Goal: Find specific page/section: Find specific page/section

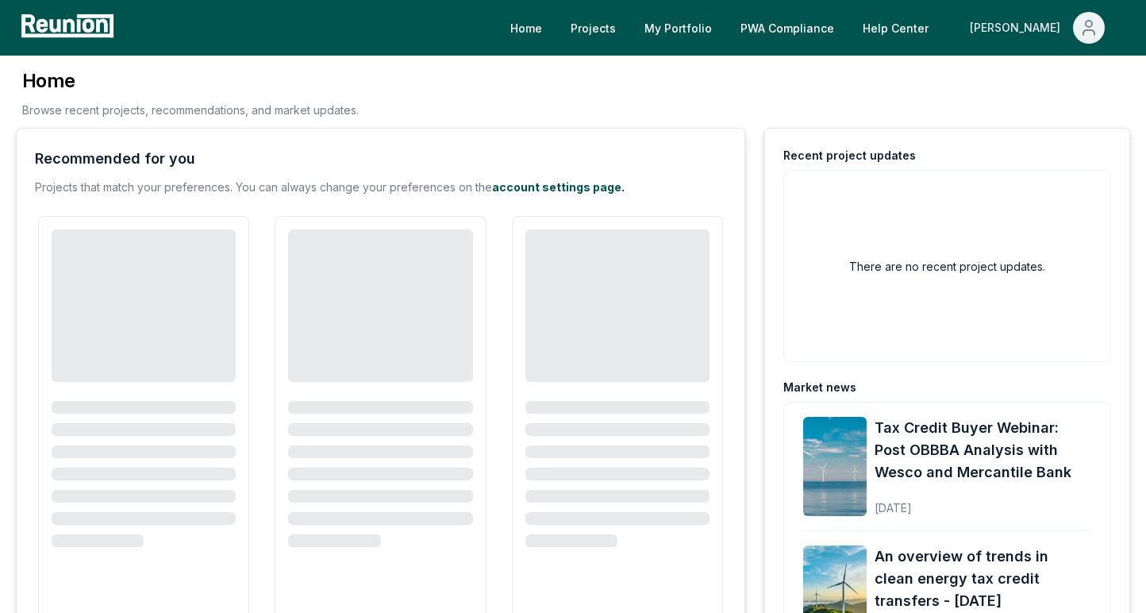
click at [1093, 30] on icon "Main" at bounding box center [1088, 32] width 11 height 5
click at [1052, 85] on p "Admin Portal" at bounding box center [1058, 84] width 65 height 19
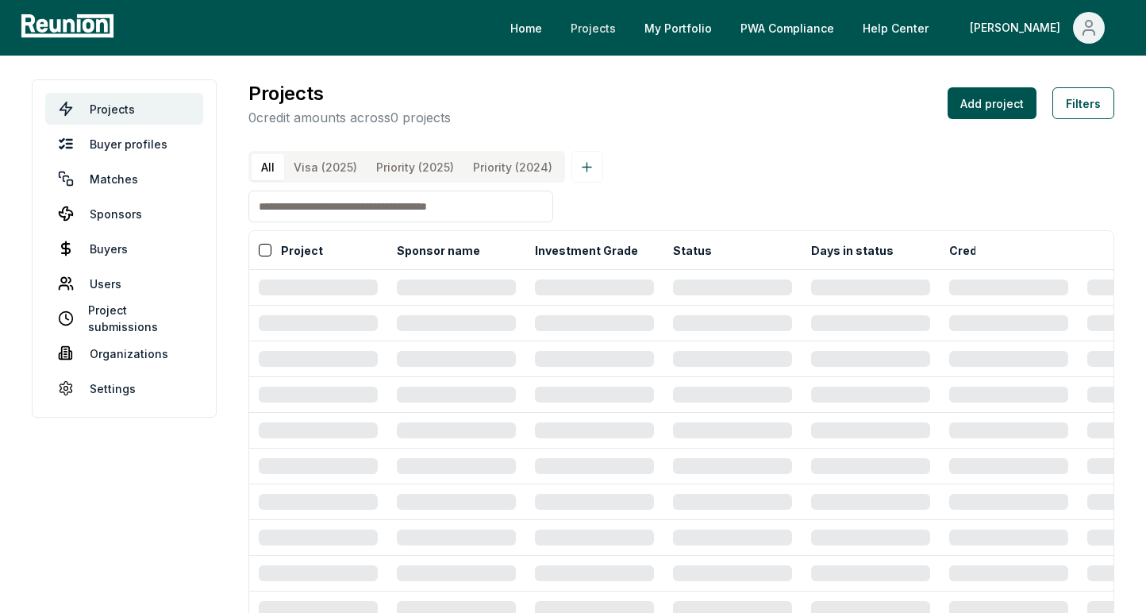
click at [628, 28] on link "Projects" at bounding box center [593, 28] width 71 height 32
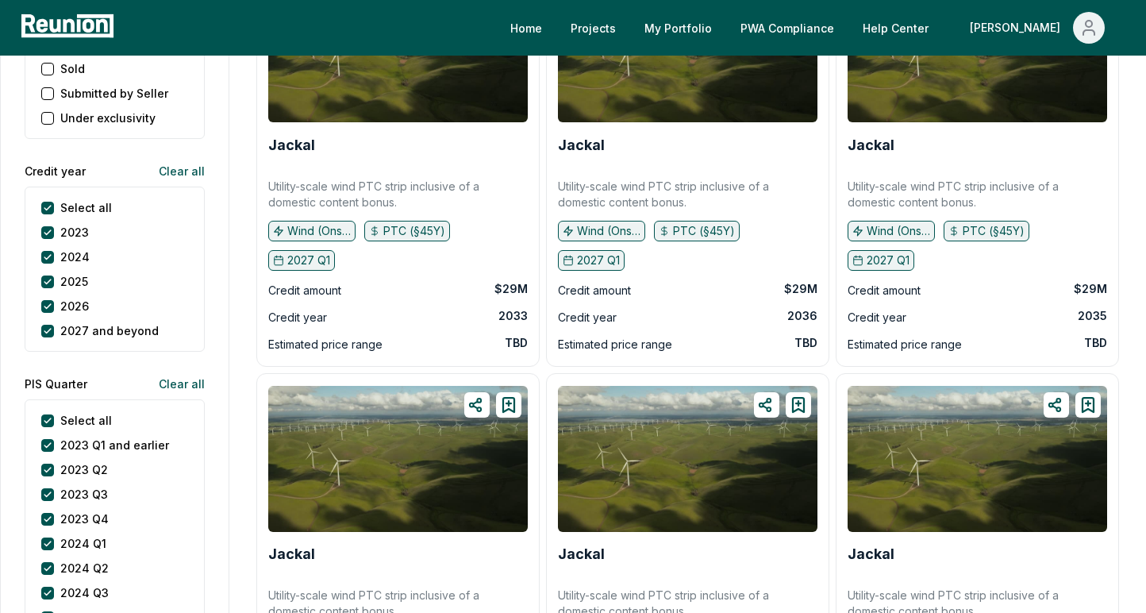
scroll to position [1992, 0]
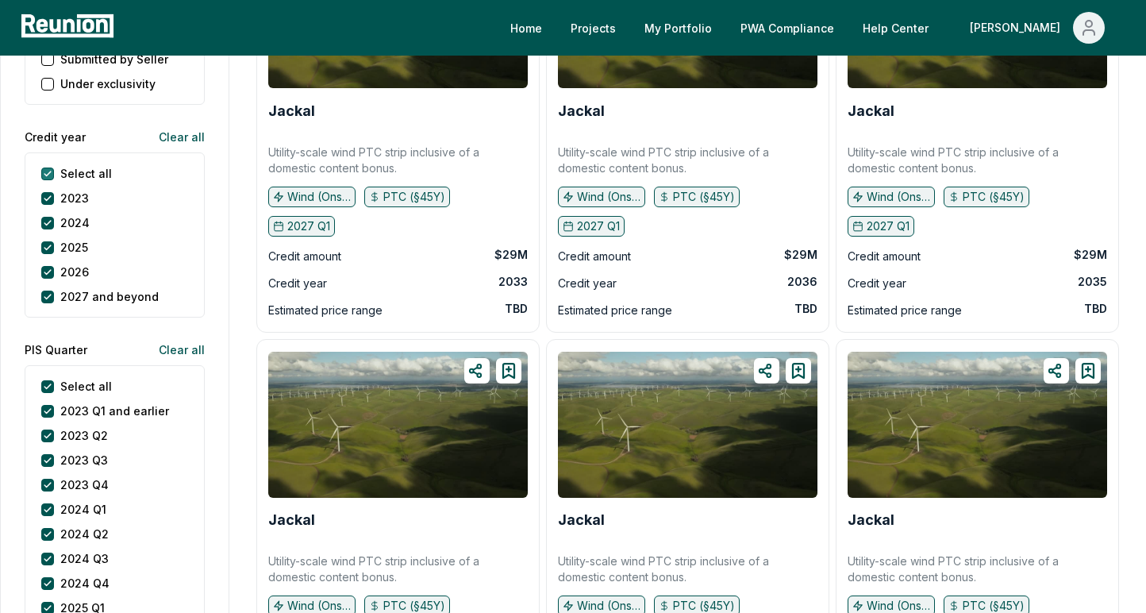
click at [48, 171] on year "Select all" at bounding box center [47, 173] width 13 height 13
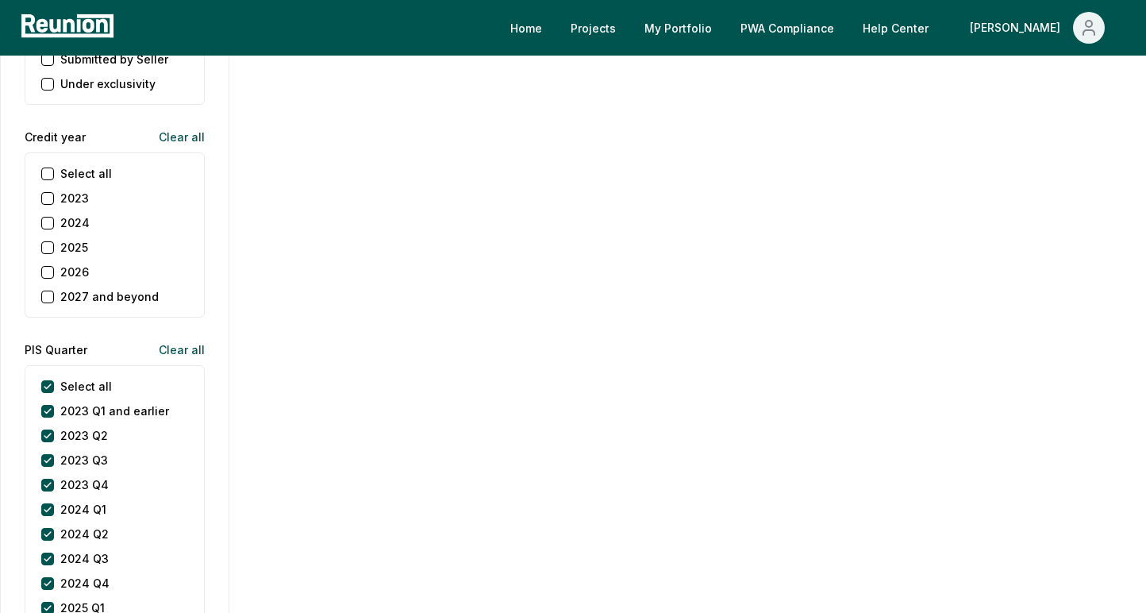
click at [52, 219] on button "2024" at bounding box center [47, 223] width 13 height 13
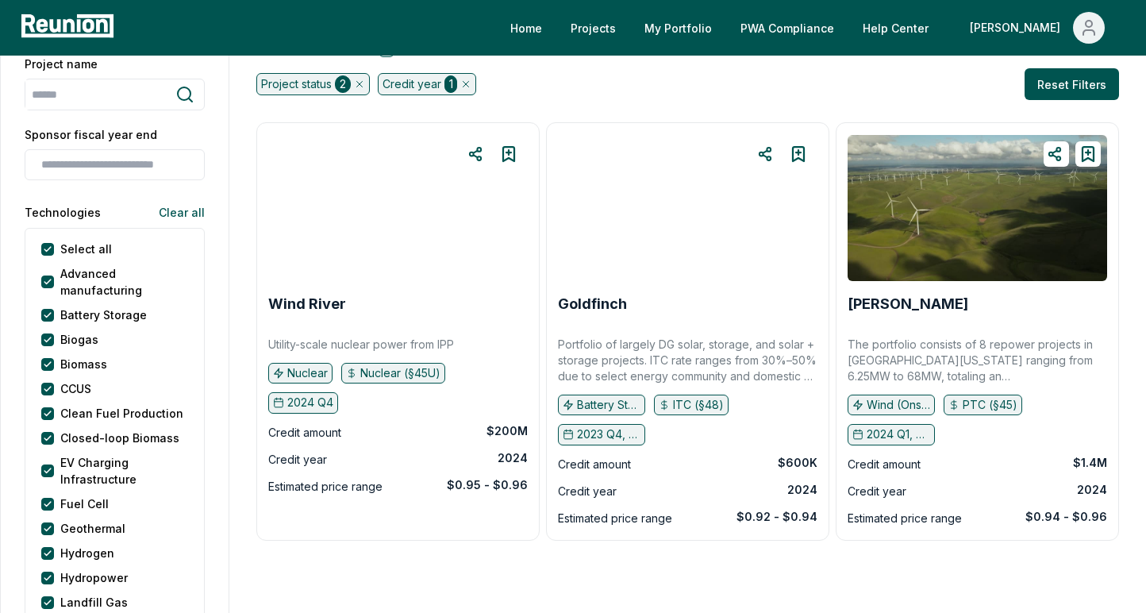
scroll to position [114, 0]
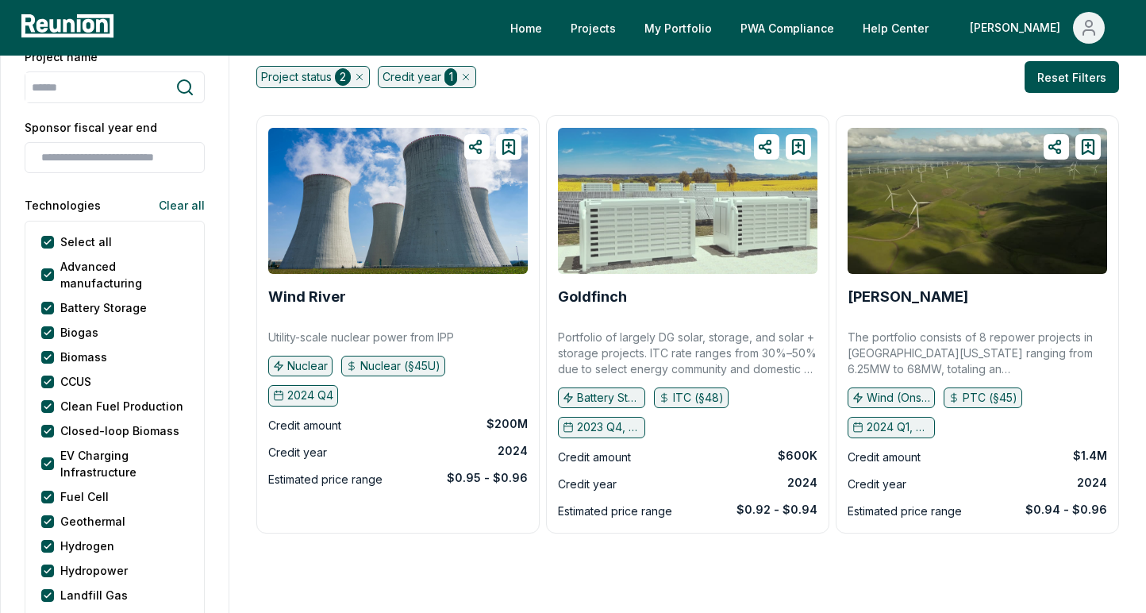
click at [682, 236] on img at bounding box center [687, 201] width 259 height 146
